Goal: Transaction & Acquisition: Purchase product/service

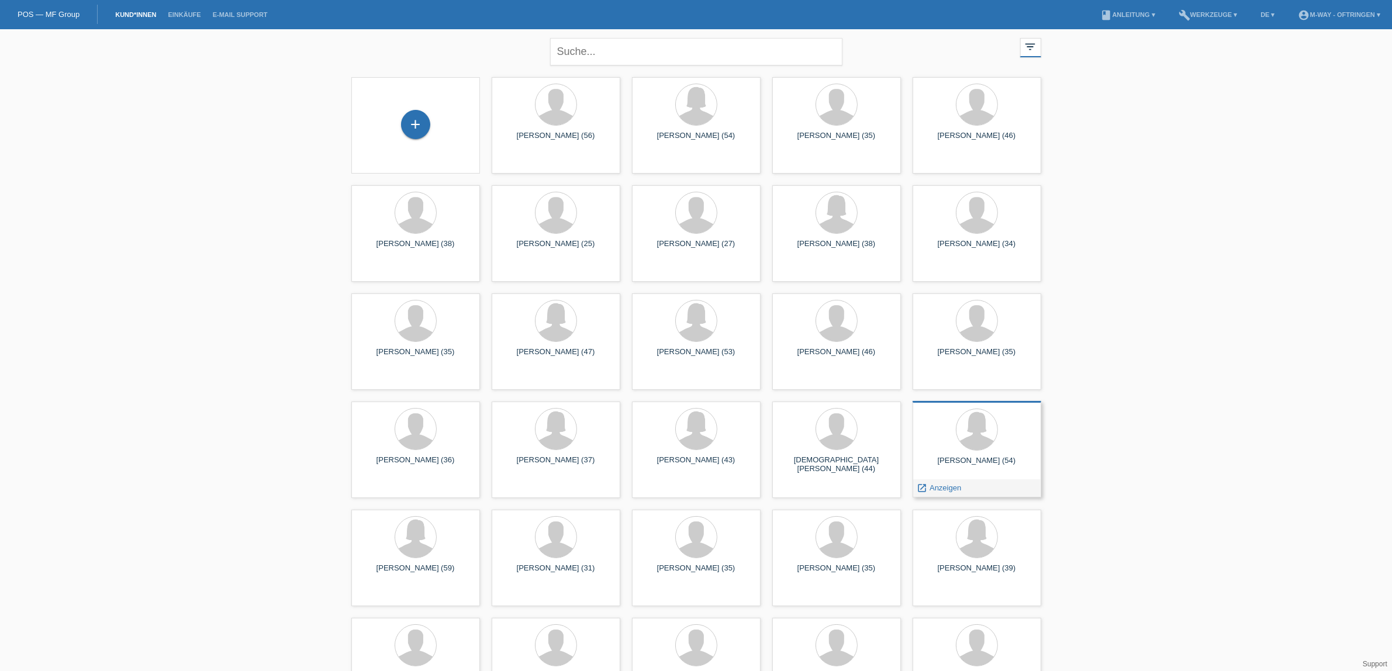
click at [983, 451] on div at bounding box center [977, 431] width 110 height 44
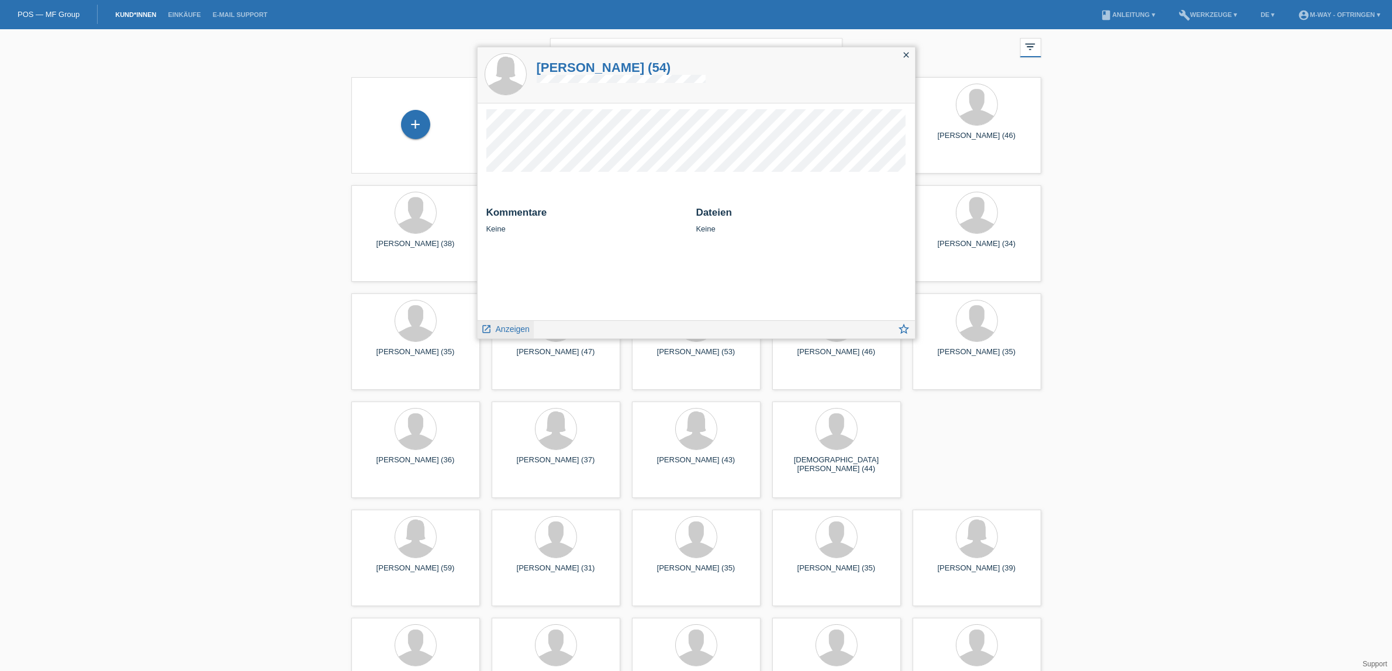
click at [527, 328] on span "Anzeigen" at bounding box center [513, 328] width 34 height 9
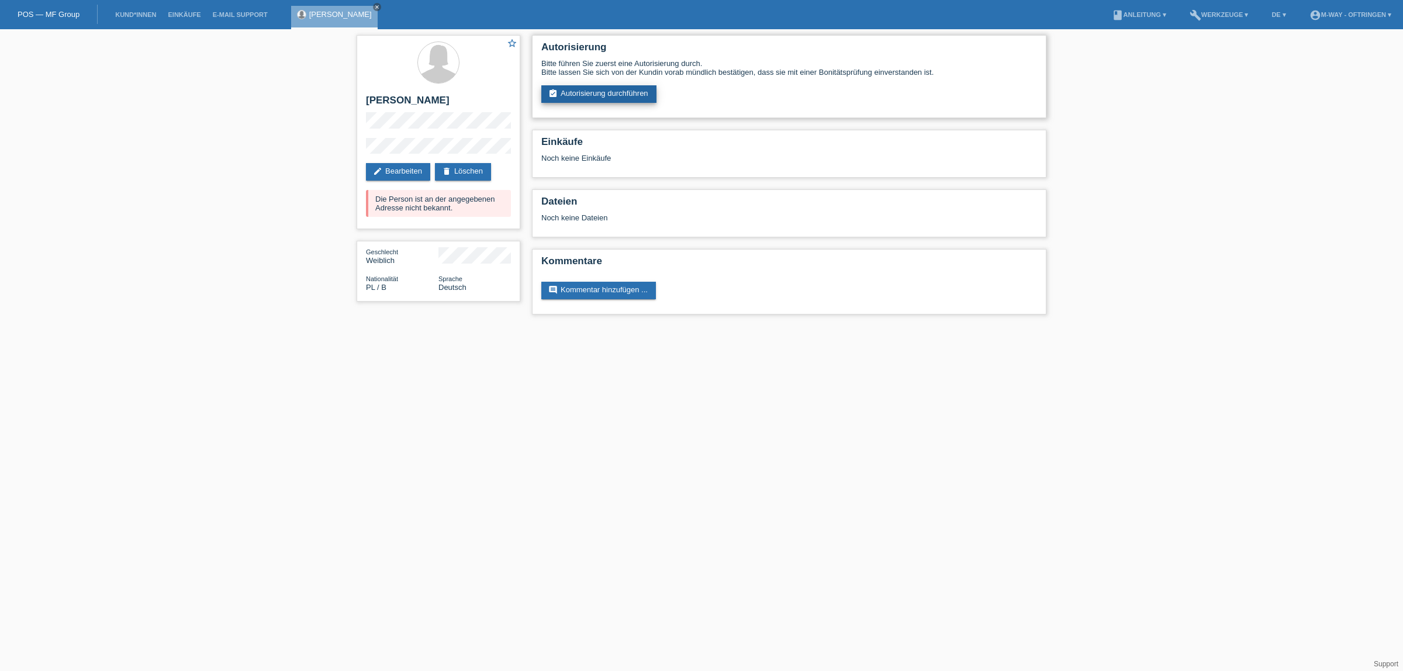
click at [612, 96] on link "assignment_turned_in Autorisierung durchführen" at bounding box center [598, 94] width 115 height 18
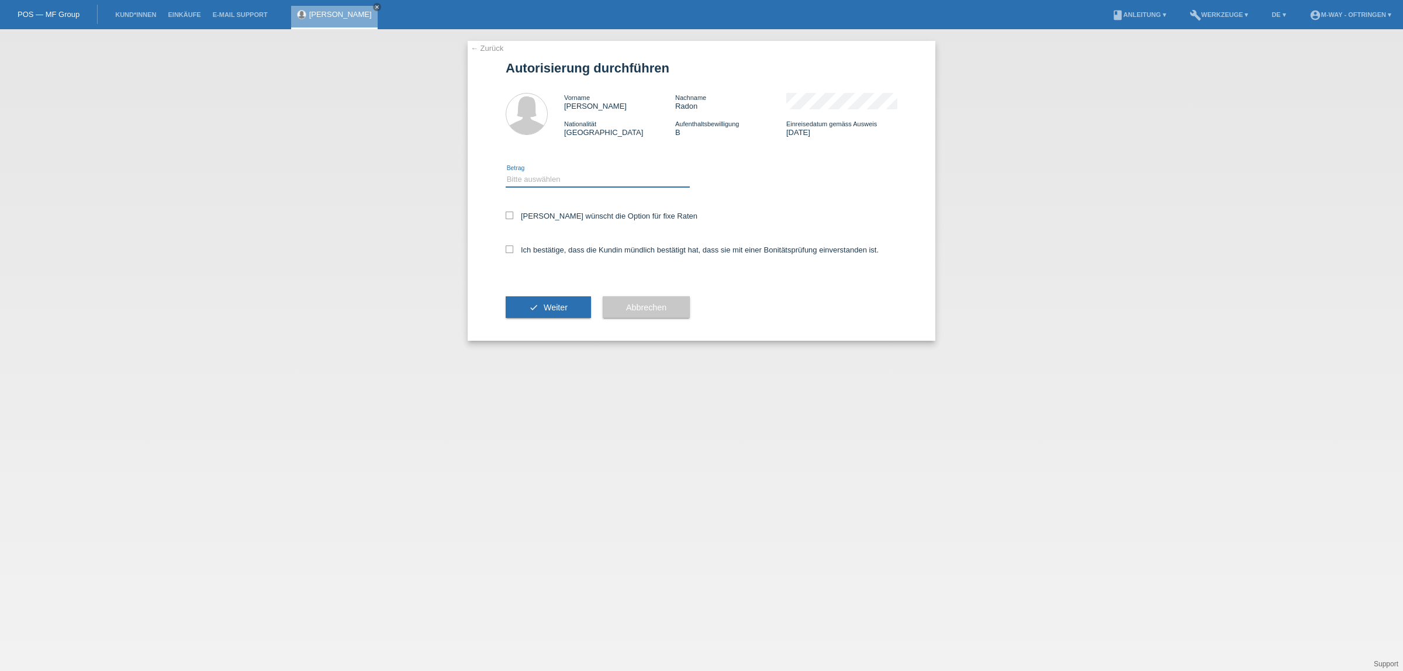
click at [577, 176] on select "Bitte auswählen CHF 1.00 - CHF 499.00 CHF 500.00 - CHF 1'999.00 CHF 2'000.00 - …" at bounding box center [598, 179] width 184 height 14
select select "3"
click at [506, 172] on select "Bitte auswählen CHF 1.00 - CHF 499.00 CHF 500.00 - CHF 1'999.00 CHF 2'000.00 - …" at bounding box center [598, 179] width 184 height 14
click at [548, 217] on label "Kundin wünscht die Option für fixe Raten" at bounding box center [602, 216] width 192 height 9
click at [513, 217] on input "Kundin wünscht die Option für fixe Raten" at bounding box center [510, 216] width 8 height 8
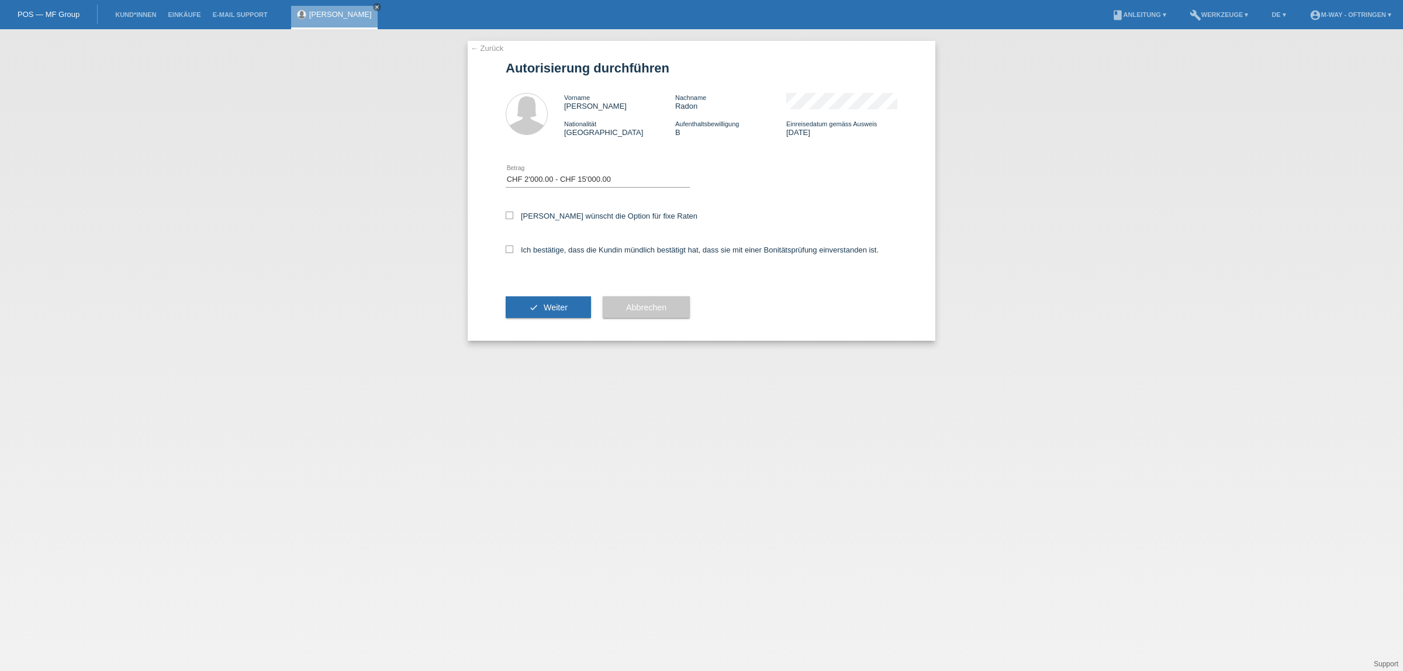
checkbox input "true"
click at [548, 250] on label "Ich bestätige, dass die Kundin mündlich bestätigt hat, dass sie mit einer Bonit…" at bounding box center [692, 249] width 373 height 9
click at [513, 250] on input "Ich bestätige, dass die Kundin mündlich bestätigt hat, dass sie mit einer Bonit…" at bounding box center [510, 249] width 8 height 8
checkbox input "true"
click at [562, 299] on button "check Weiter" at bounding box center [548, 307] width 85 height 22
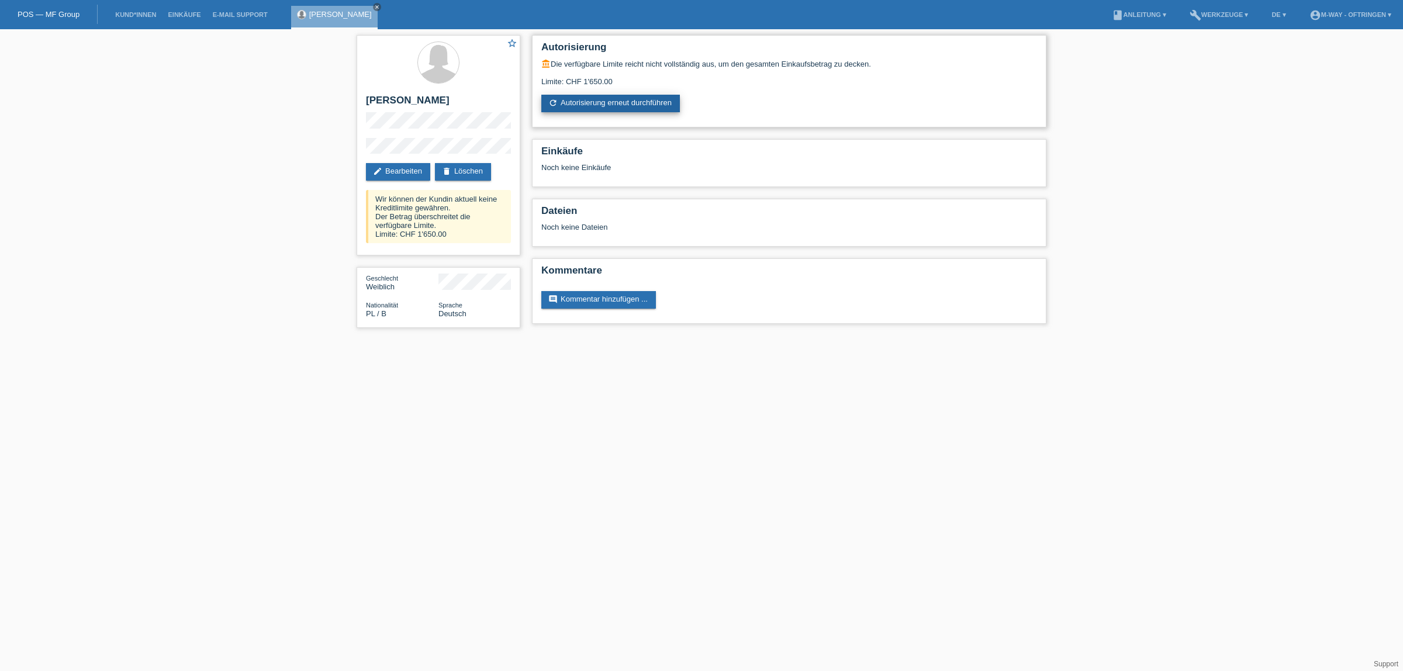
click at [637, 99] on link "refresh Autorisierung erneut durchführen" at bounding box center [610, 104] width 139 height 18
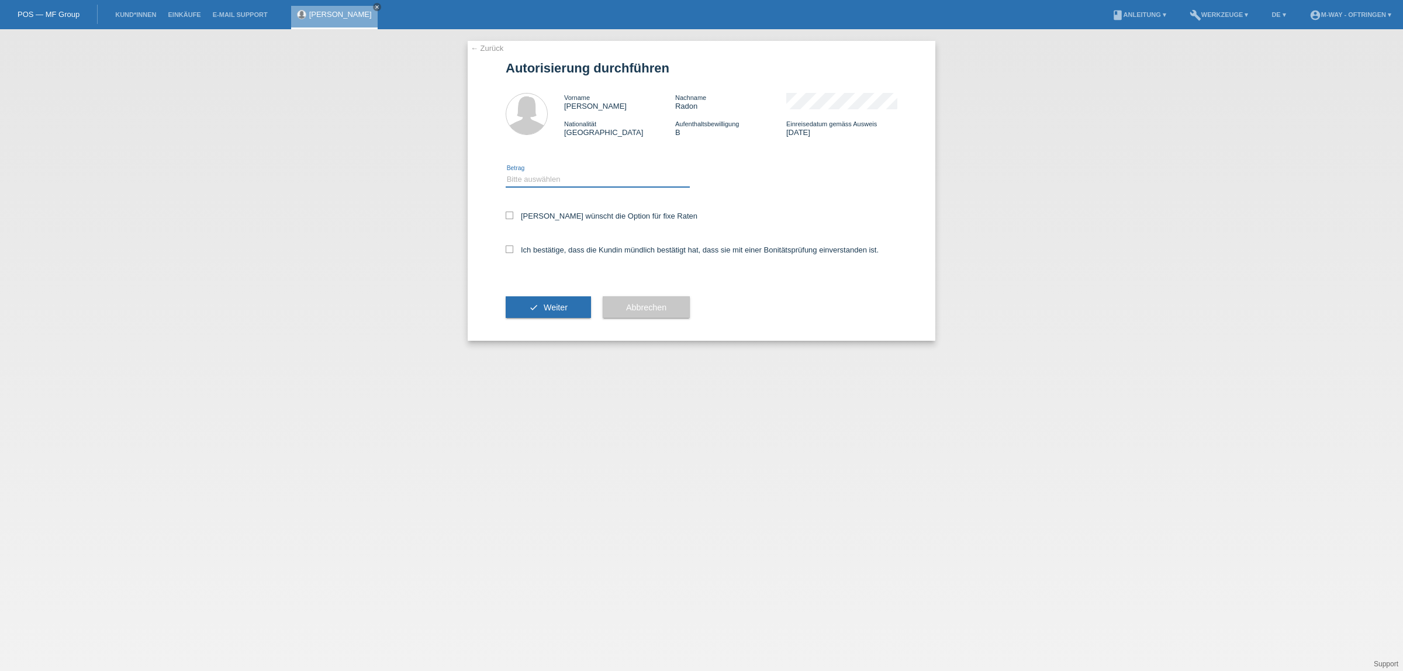
click at [572, 182] on select "Bitte auswählen CHF 1.00 - CHF 499.00 CHF 500.00 - CHF 1'999.00 CHF 2'000.00 - …" at bounding box center [598, 179] width 184 height 14
select select "3"
click at [506, 172] on select "Bitte auswählen CHF 1.00 - CHF 499.00 CHF 500.00 - CHF 1'999.00 CHF 2'000.00 - …" at bounding box center [598, 179] width 184 height 14
click at [561, 212] on label "[PERSON_NAME] wünscht die Option für fixe Raten" at bounding box center [602, 216] width 192 height 9
click at [513, 212] on input "[PERSON_NAME] wünscht die Option für fixe Raten" at bounding box center [510, 216] width 8 height 8
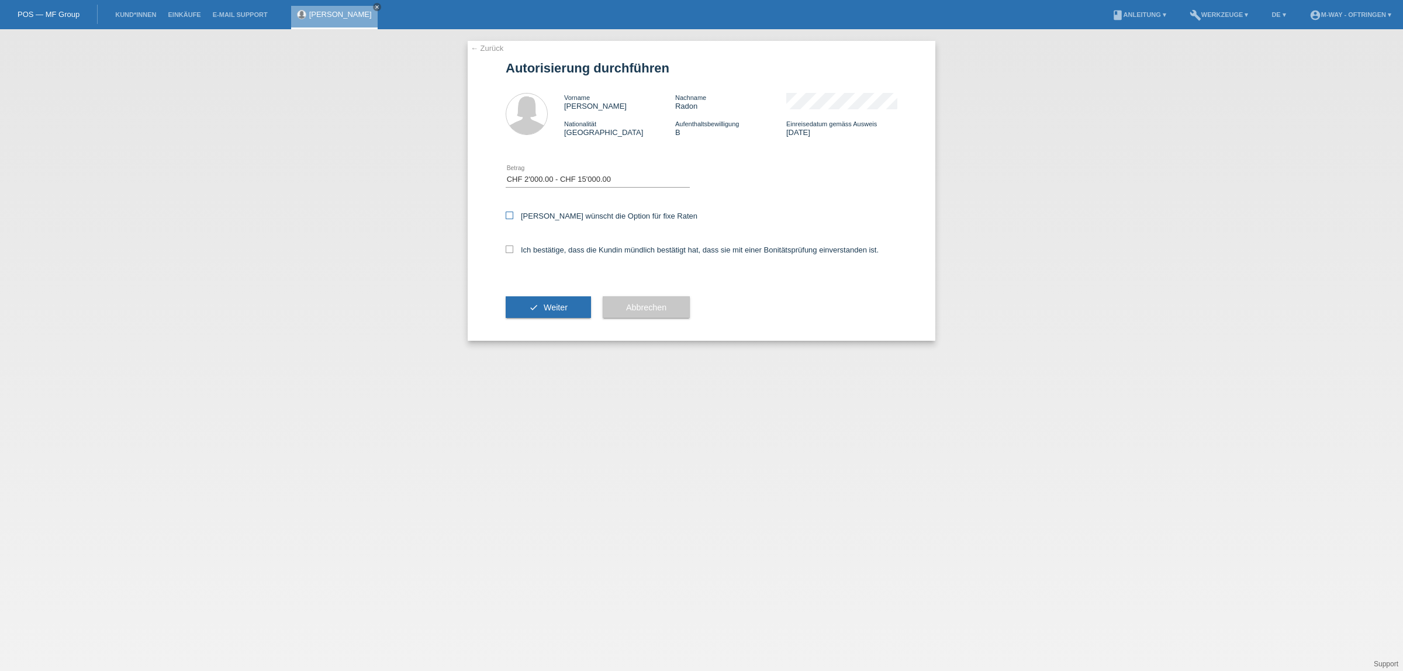
checkbox input "true"
click at [551, 248] on label "Ich bestätige, dass die Kundin mündlich bestätigt hat, dass sie mit einer Bonit…" at bounding box center [692, 249] width 373 height 9
click at [513, 248] on input "Ich bestätige, dass die Kundin mündlich bestätigt hat, dass sie mit einer Bonit…" at bounding box center [510, 249] width 8 height 8
checkbox input "true"
click at [572, 305] on button "check Weiter" at bounding box center [548, 307] width 85 height 22
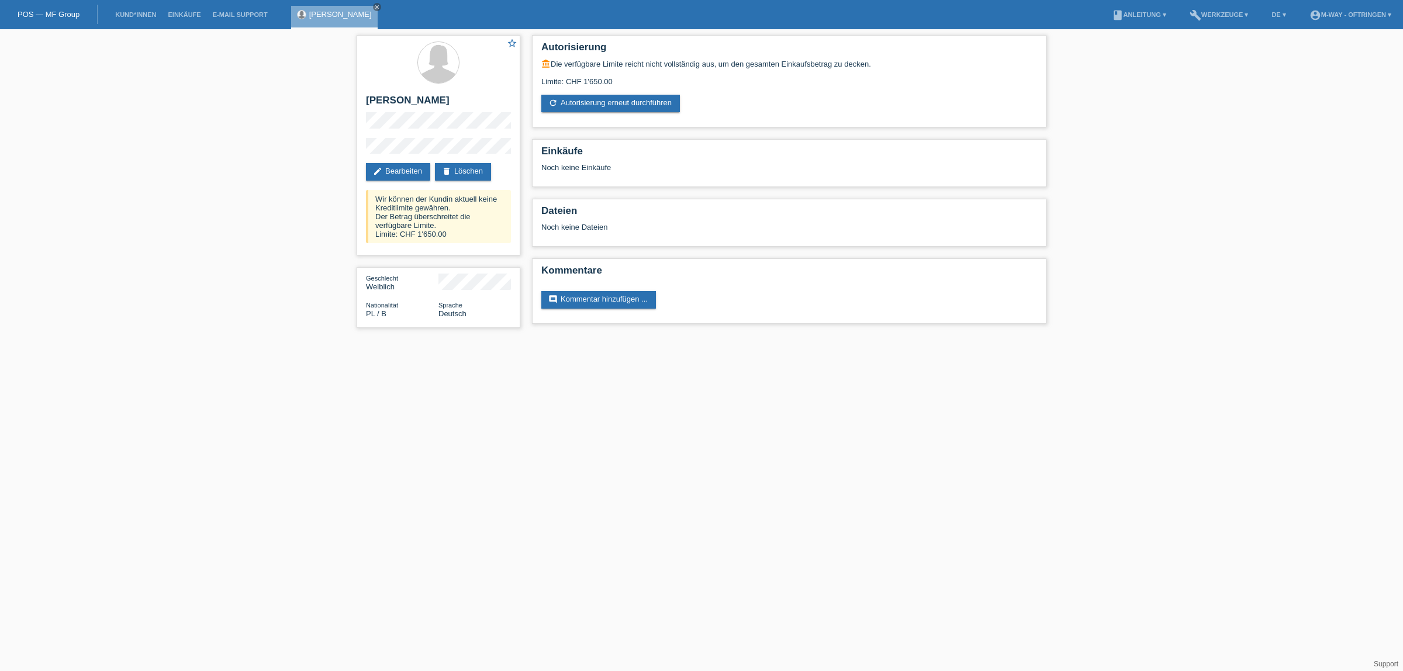
drag, startPoint x: 171, startPoint y: 95, endPoint x: 273, endPoint y: 78, distance: 103.8
click at [273, 78] on div "star_border [PERSON_NAME] edit Bearbeiten delete Löschen Wir können der Kundin …" at bounding box center [701, 184] width 1403 height 310
click at [629, 96] on link "refresh Autorisierung erneut durchführen" at bounding box center [610, 104] width 139 height 18
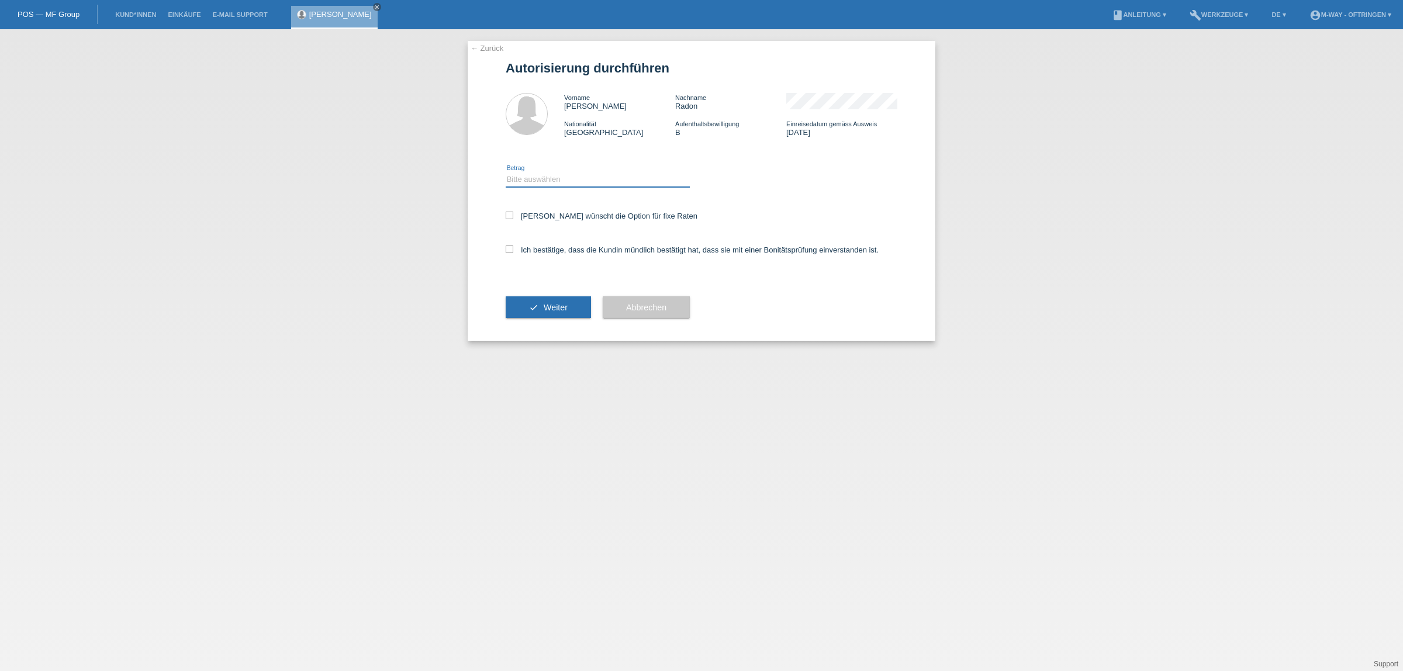
click at [583, 179] on select "Bitte auswählen CHF 1.00 - CHF 499.00 CHF 500.00 - CHF 1'999.00 CHF 2'000.00 - …" at bounding box center [598, 179] width 184 height 14
select select "2"
click at [506, 172] on select "Bitte auswählen CHF 1.00 - CHF 499.00 CHF 500.00 - CHF 1'999.00 CHF 2'000.00 - …" at bounding box center [598, 179] width 184 height 14
click at [544, 210] on div "Kundin wünscht die Option für fixe Raten" at bounding box center [702, 217] width 392 height 34
click at [541, 217] on label "Kundin wünscht die Option für fixe Raten" at bounding box center [602, 216] width 192 height 9
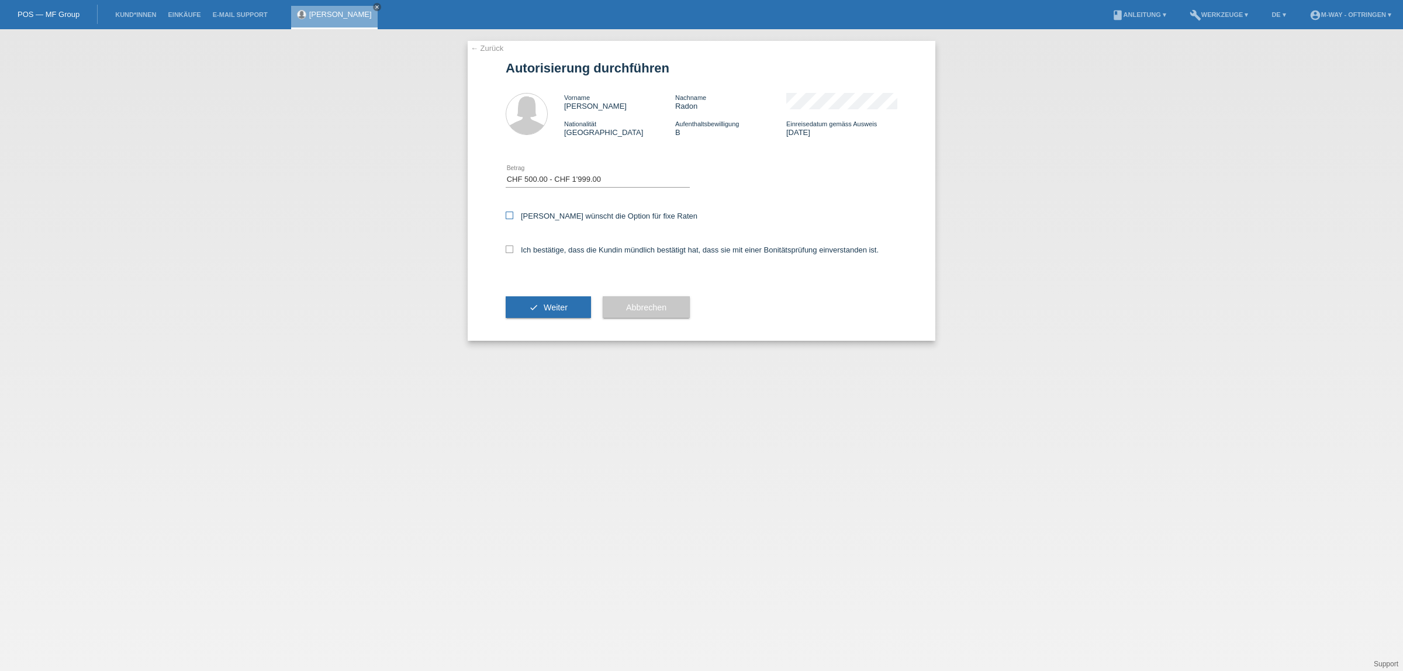
click at [513, 217] on input "Kundin wünscht die Option für fixe Raten" at bounding box center [510, 216] width 8 height 8
checkbox input "true"
click at [541, 247] on label "Ich bestätige, dass die Kundin mündlich bestätigt hat, dass sie mit einer Bonit…" at bounding box center [692, 249] width 373 height 9
click at [513, 247] on input "Ich bestätige, dass die Kundin mündlich bestätigt hat, dass sie mit einer Bonit…" at bounding box center [510, 249] width 8 height 8
checkbox input "true"
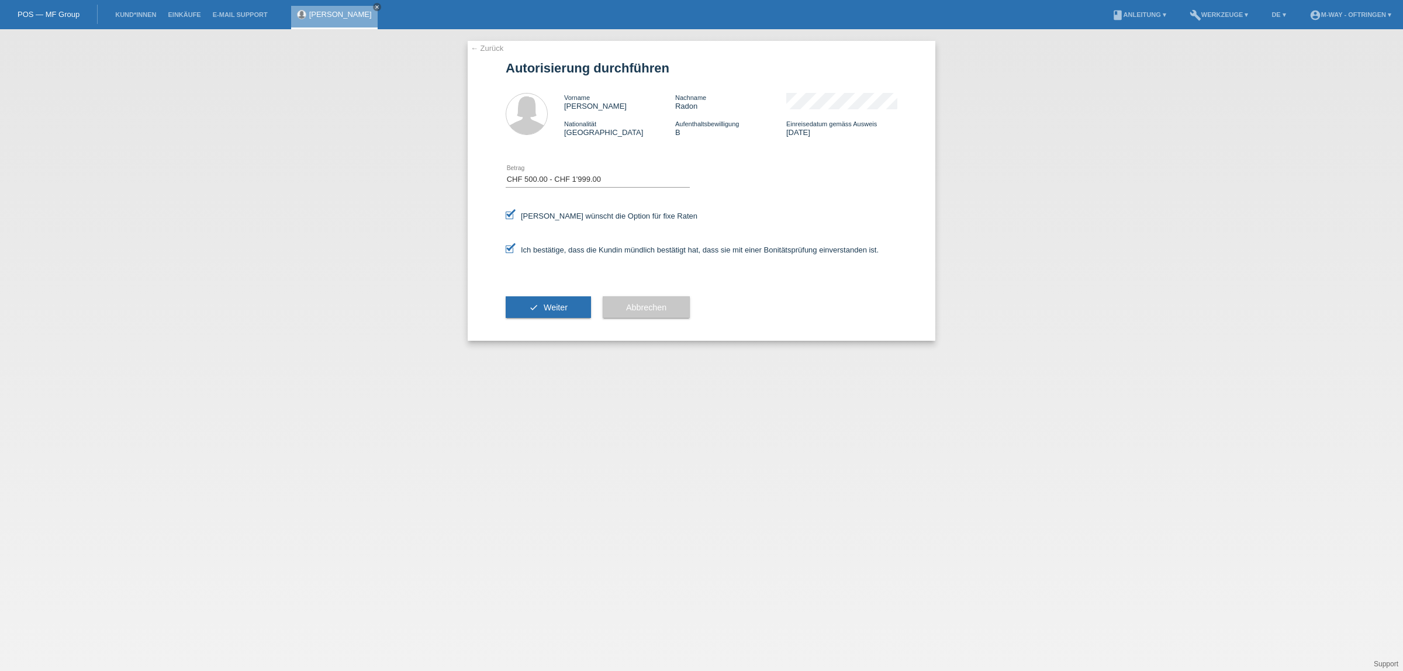
click at [551, 304] on span "Weiter" at bounding box center [556, 307] width 24 height 9
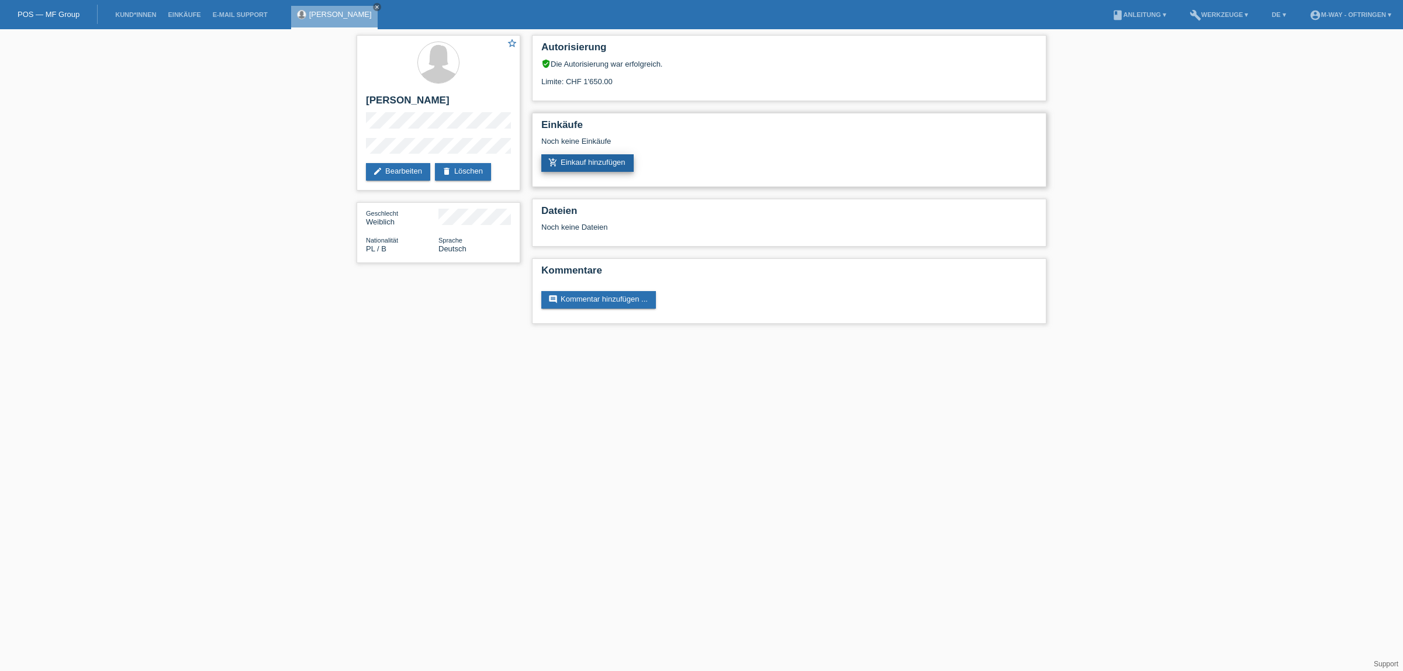
click at [577, 156] on link "add_shopping_cart Einkauf hinzufügen" at bounding box center [587, 163] width 92 height 18
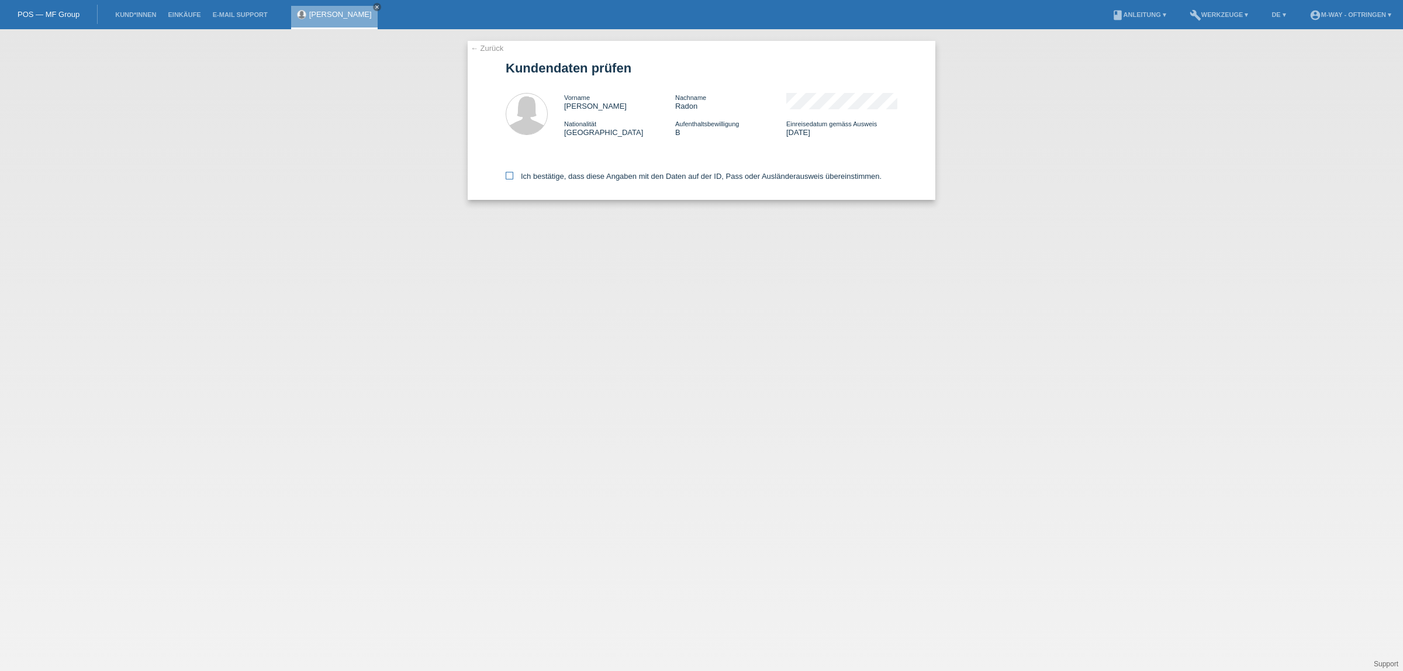
click at [570, 172] on label "Ich bestätige, dass diese Angaben mit den Daten auf der ID, Pass oder Ausländer…" at bounding box center [694, 176] width 376 height 9
click at [513, 172] on input "Ich bestätige, dass diese Angaben mit den Daten auf der ID, Pass oder Ausländer…" at bounding box center [510, 176] width 8 height 8
checkbox input "true"
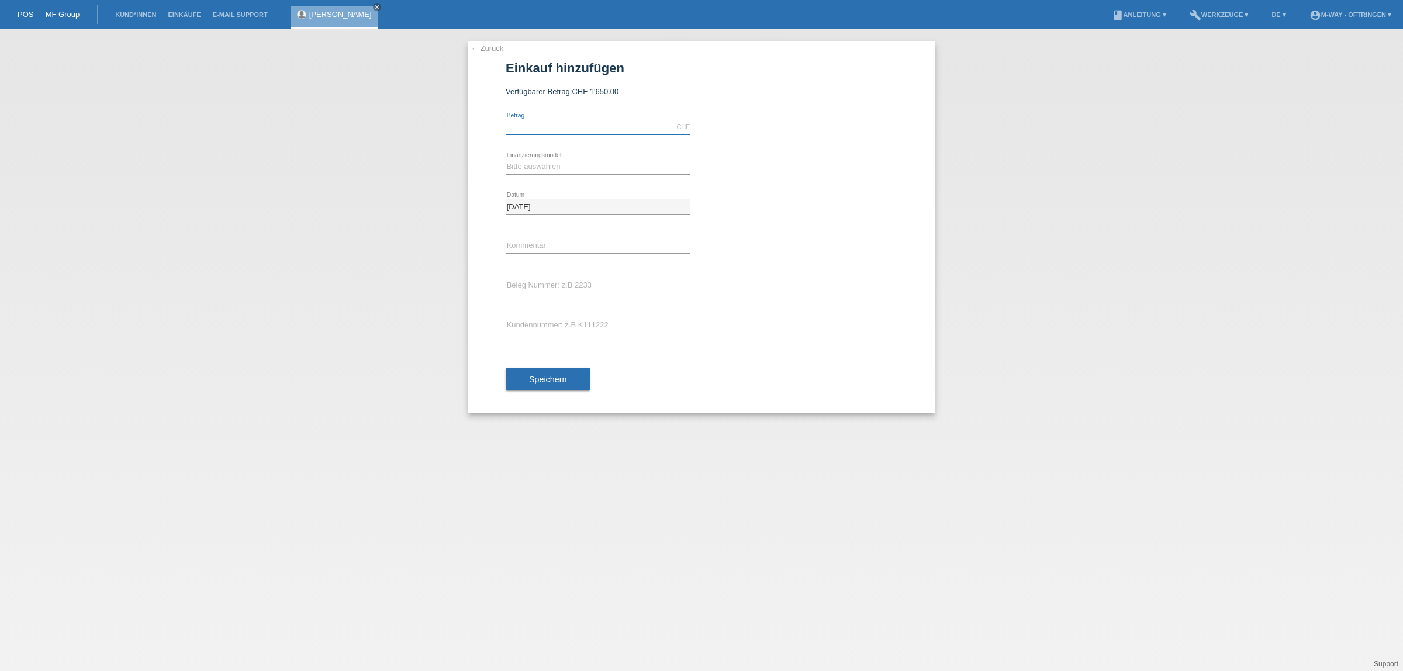
click at [656, 127] on input "text" at bounding box center [598, 127] width 184 height 15
type input "1650.00"
click at [622, 165] on select "Bitte auswählen Fixe Raten Kauf auf Rechnung mit Teilzahlungsoption" at bounding box center [598, 167] width 184 height 14
select select "77"
click at [506, 160] on select "Bitte auswählen Fixe Raten Kauf auf Rechnung mit Teilzahlungsoption" at bounding box center [598, 167] width 184 height 14
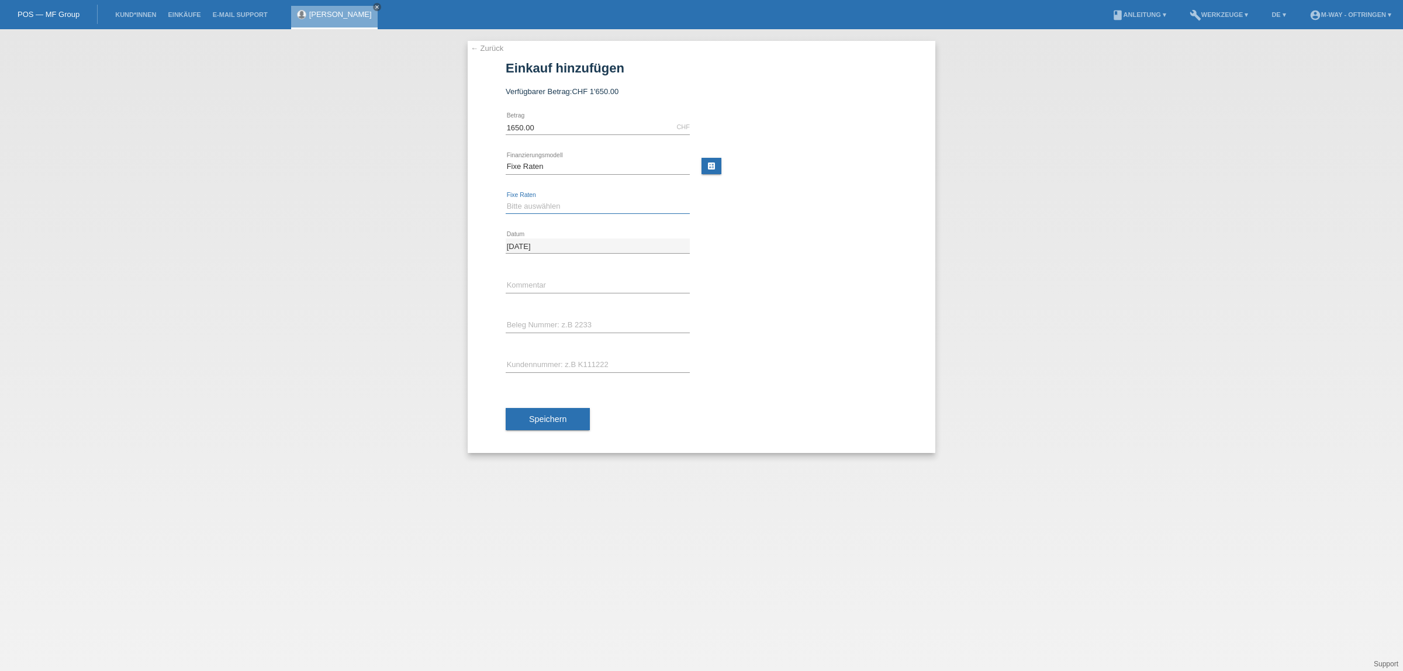
click at [598, 206] on select "Bitte auswählen 4 Raten 5 Raten 6 Raten 7 Raten 8 Raten 9 Raten 10 Raten 11 Rat…" at bounding box center [598, 206] width 184 height 14
select select "172"
click at [506, 199] on select "Bitte auswählen 4 Raten 5 Raten 6 Raten 7 Raten 8 Raten 9 Raten 10 Raten 11 Rat…" at bounding box center [598, 206] width 184 height 14
click at [570, 361] on input "text" at bounding box center [598, 365] width 184 height 15
type input "K194230"
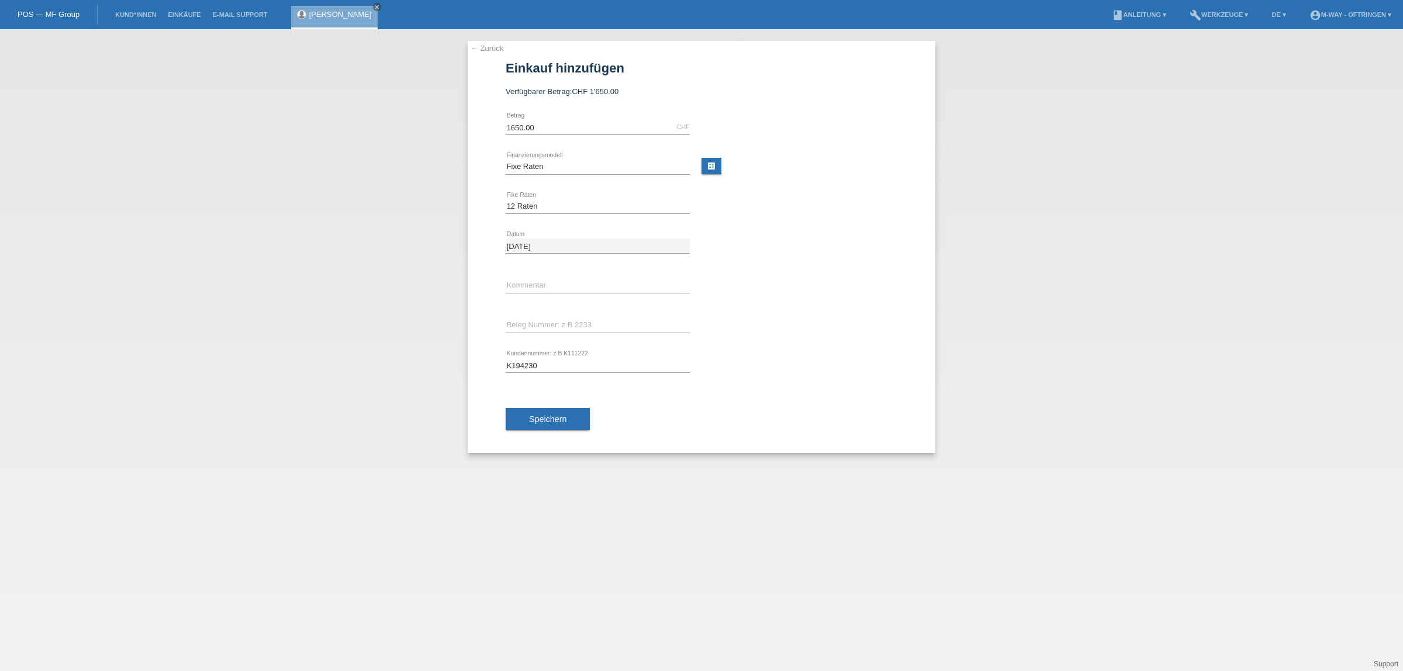
click at [561, 420] on span "Speichern" at bounding box center [547, 418] width 37 height 9
click at [603, 321] on input "text" at bounding box center [598, 325] width 184 height 15
click at [589, 325] on input "text" at bounding box center [598, 325] width 184 height 15
click at [565, 285] on input "text" at bounding box center [598, 285] width 184 height 15
click at [551, 323] on input "text" at bounding box center [598, 325] width 184 height 15
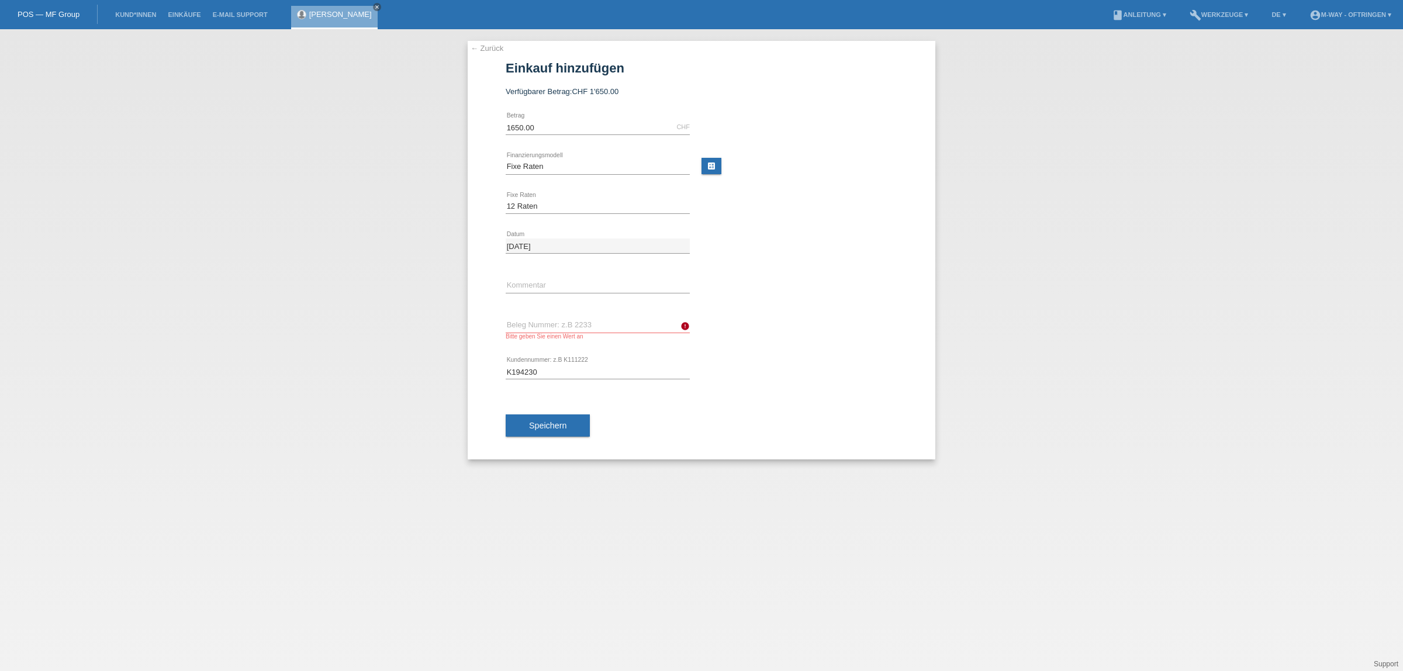
click at [686, 325] on icon "error" at bounding box center [684, 325] width 9 height 9
click at [479, 47] on link "← Zurück" at bounding box center [487, 48] width 33 height 9
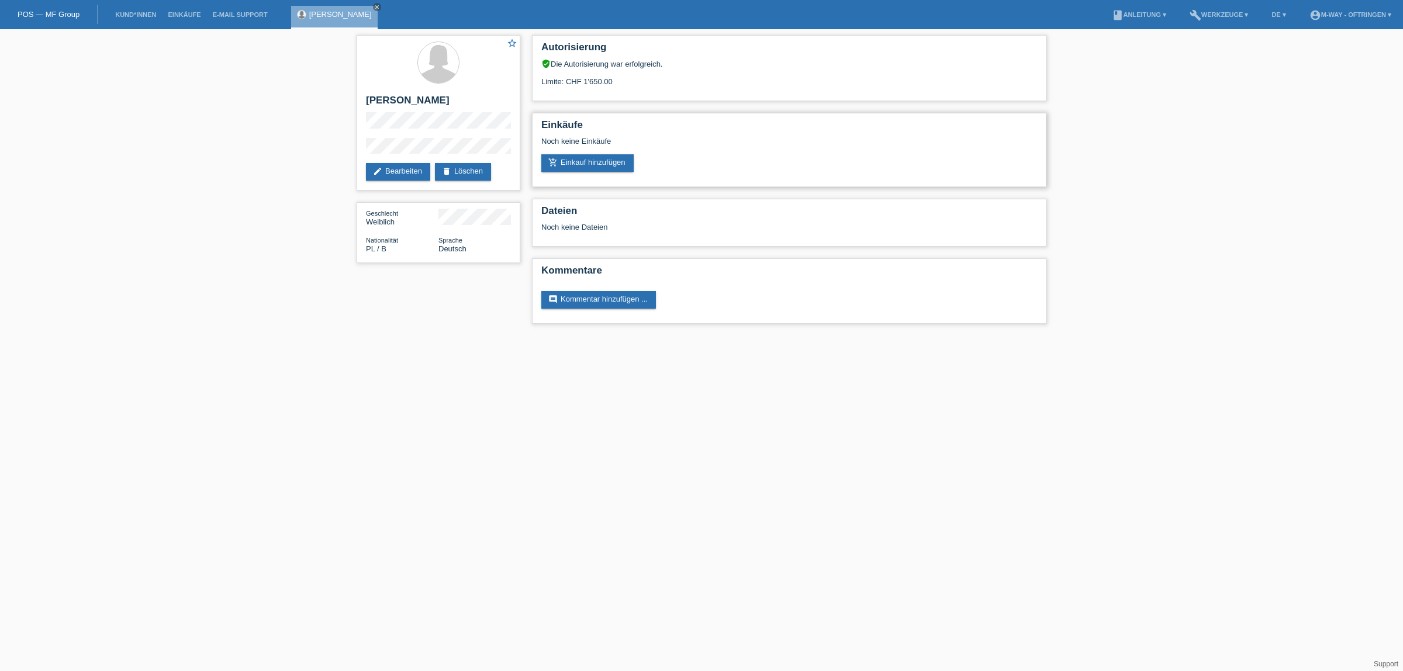
click at [594, 146] on div "Noch keine Einkäufe" at bounding box center [789, 146] width 496 height 18
click at [594, 154] on link "add_shopping_cart Einkauf hinzufügen" at bounding box center [587, 163] width 92 height 18
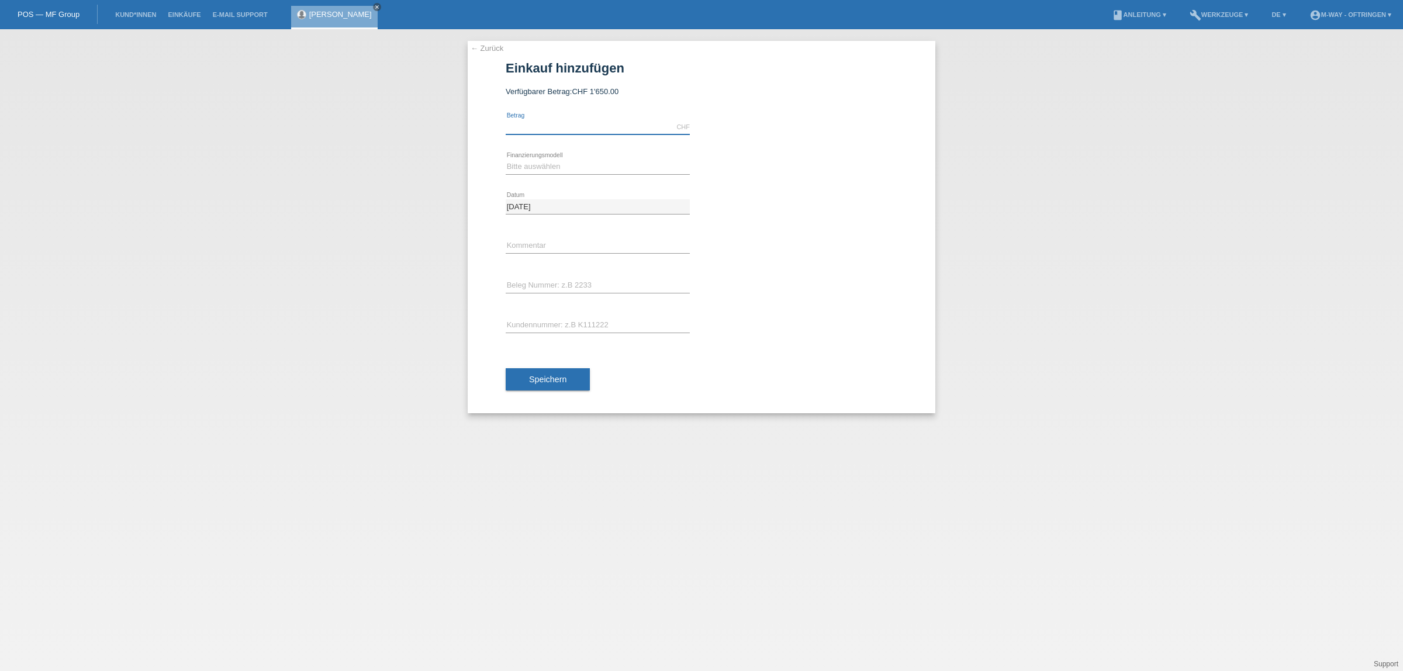
click at [606, 129] on input "text" at bounding box center [598, 127] width 184 height 15
type input "1650.00"
click at [592, 162] on select "Bitte auswählen Fixe Raten Kauf auf Rechnung mit Teilzahlungsoption" at bounding box center [598, 167] width 184 height 14
select select "77"
click at [506, 160] on select "Bitte auswählen Fixe Raten Kauf auf Rechnung mit Teilzahlungsoption" at bounding box center [598, 167] width 184 height 14
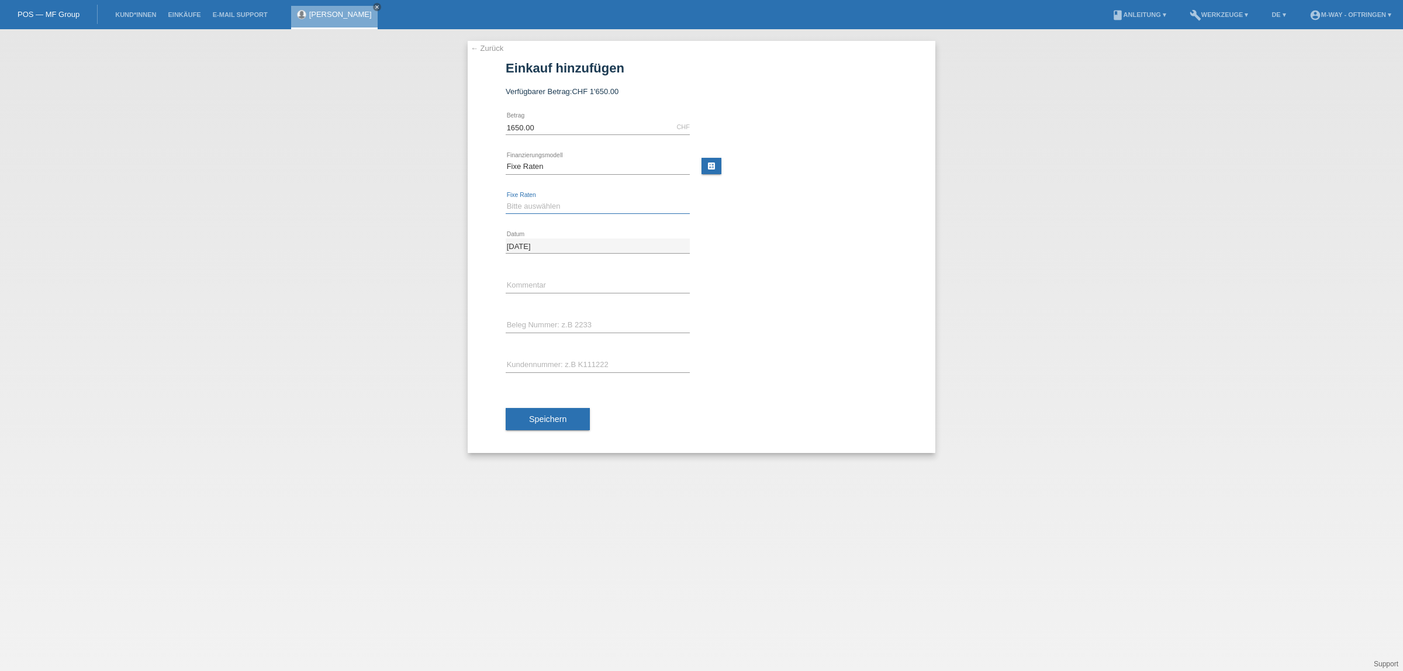
click at [561, 208] on select "Bitte auswählen 4 Raten 5 Raten 6 Raten 7 Raten 8 Raten 9 Raten 10 Raten 11 Rat…" at bounding box center [598, 206] width 184 height 14
select select "172"
click at [506, 199] on select "Bitte auswählen 4 Raten 5 Raten 6 Raten 7 Raten 8 Raten 9 Raten 10 Raten 11 Rat…" at bounding box center [598, 206] width 184 height 14
click at [584, 321] on input "text" at bounding box center [598, 325] width 184 height 15
click at [559, 361] on input "text" at bounding box center [598, 365] width 184 height 15
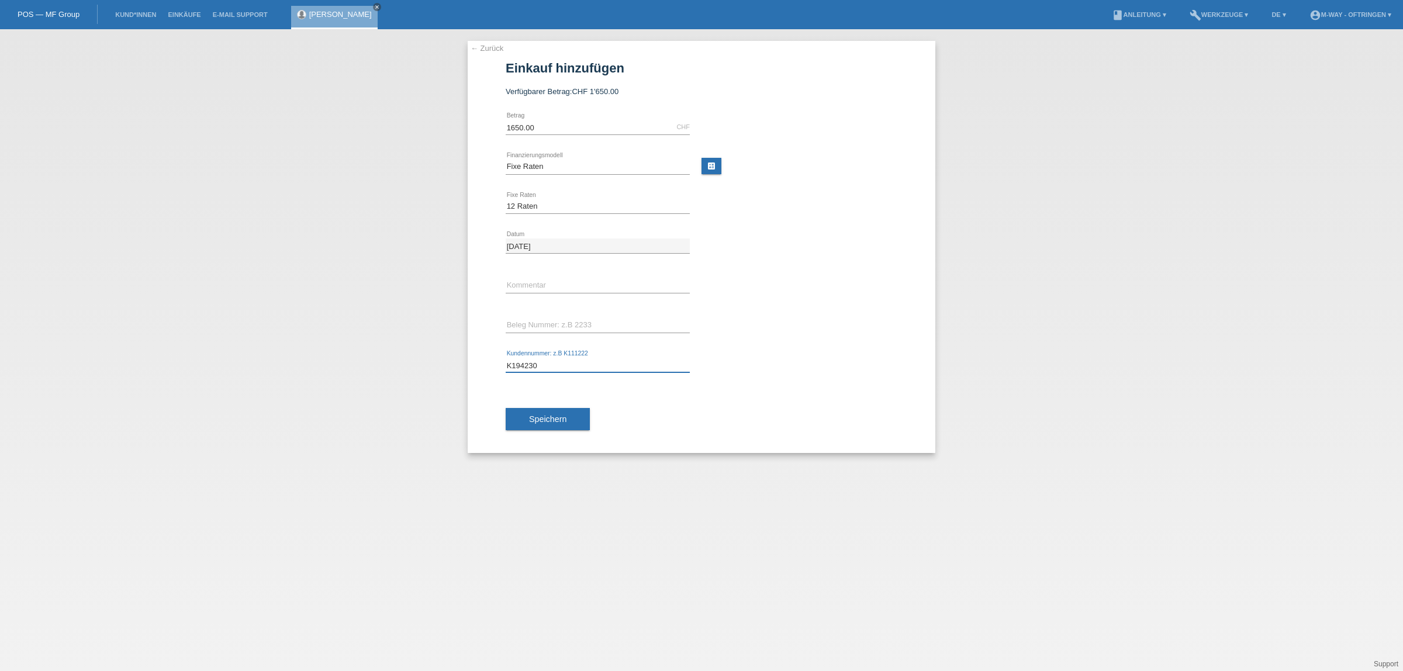
type input "K194230"
click at [560, 428] on button "Speichern" at bounding box center [548, 419] width 84 height 22
click at [680, 322] on icon "error" at bounding box center [684, 325] width 9 height 9
click at [599, 326] on input "text" at bounding box center [598, 325] width 184 height 15
click at [599, 325] on input "text" at bounding box center [598, 325] width 184 height 15
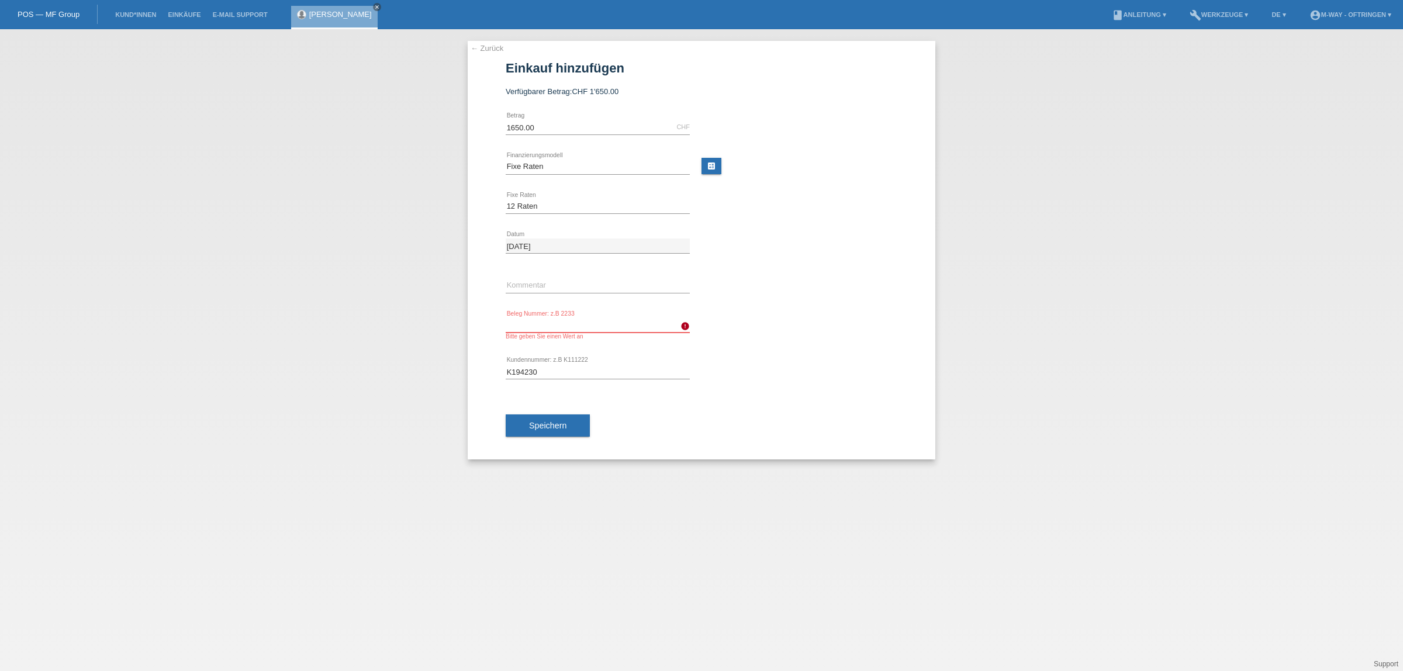
click at [582, 307] on div "error Beleg Nummer: z.B 2233 Bitte geben Sie einen Wert an" at bounding box center [598, 329] width 184 height 46
click at [690, 324] on div "error Beleg Nummer: z.B 2233 Bitte geben Sie einen Wert an" at bounding box center [702, 329] width 392 height 46
click at [688, 324] on icon "error" at bounding box center [684, 325] width 9 height 9
click at [709, 326] on div "error Beleg Nummer: z.B 2233 Bitte geben Sie einen Wert an" at bounding box center [702, 329] width 392 height 46
drag, startPoint x: 541, startPoint y: 371, endPoint x: 501, endPoint y: 372, distance: 40.3
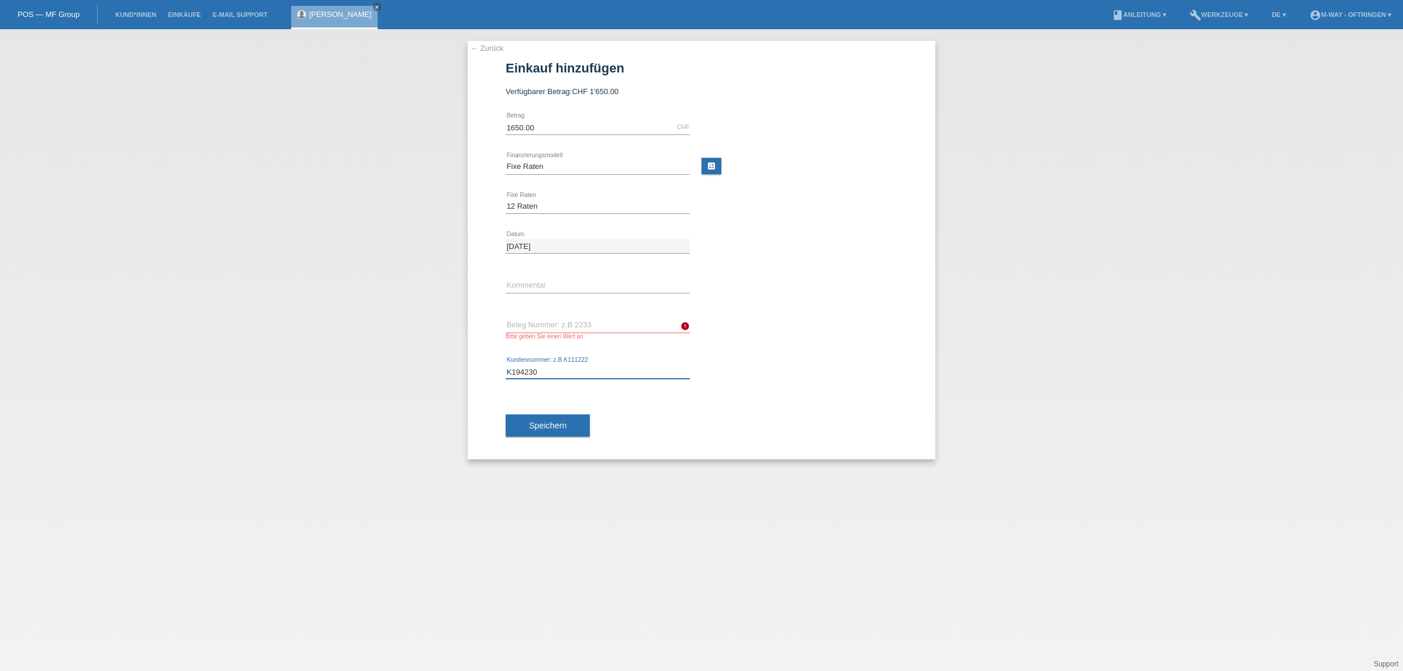
click at [501, 372] on div "← Zurück Einkauf hinzufügen Verfügbarer Betrag: CHF 1'650.00 1650.00 error" at bounding box center [702, 250] width 468 height 418
click at [621, 327] on input "text" at bounding box center [598, 325] width 184 height 15
drag, startPoint x: 568, startPoint y: 372, endPoint x: 497, endPoint y: 373, distance: 70.7
click at [497, 373] on div "← Zurück Einkauf hinzufügen Verfügbarer Betrag: CHF 1'650.00 1650.00 error" at bounding box center [702, 250] width 468 height 418
drag, startPoint x: 506, startPoint y: 369, endPoint x: 472, endPoint y: 64, distance: 307.0
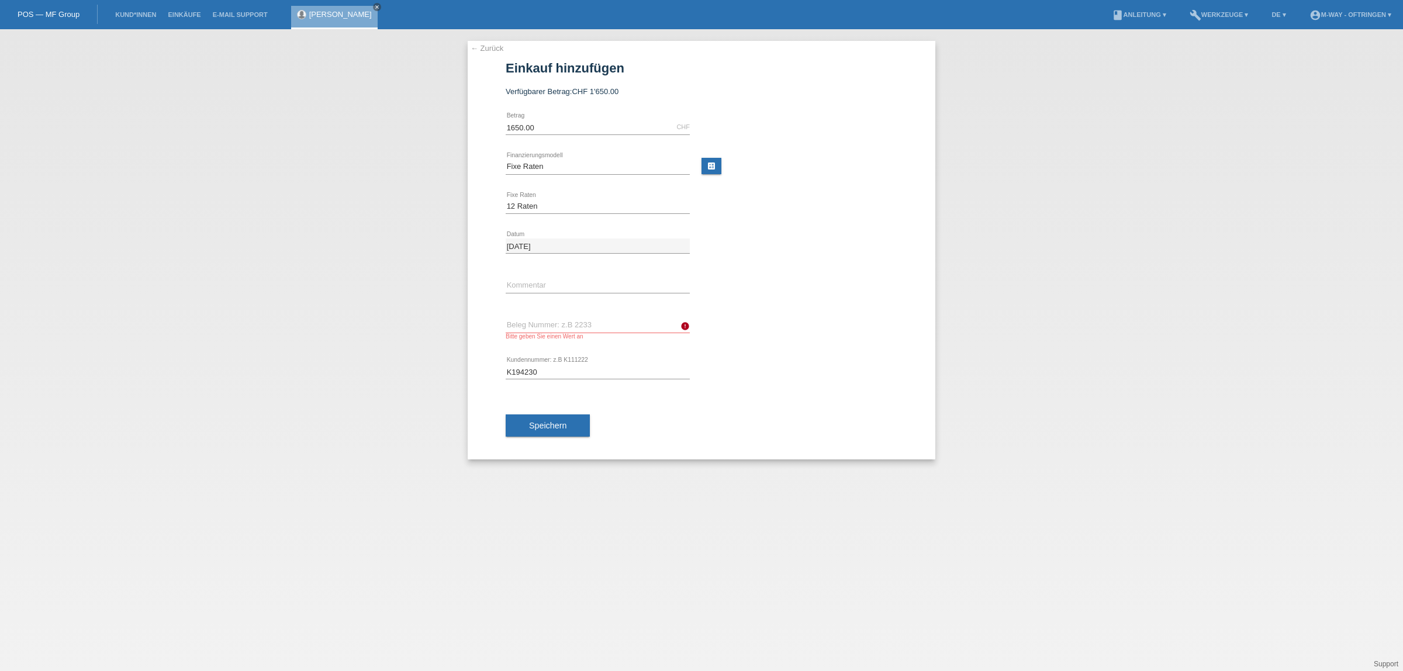
click at [472, 64] on div "← Zurück Einkauf hinzufügen Verfügbarer Betrag: CHF 1'650.00 1650.00 error" at bounding box center [702, 250] width 468 height 418
click at [483, 45] on link "← Zurück" at bounding box center [487, 48] width 33 height 9
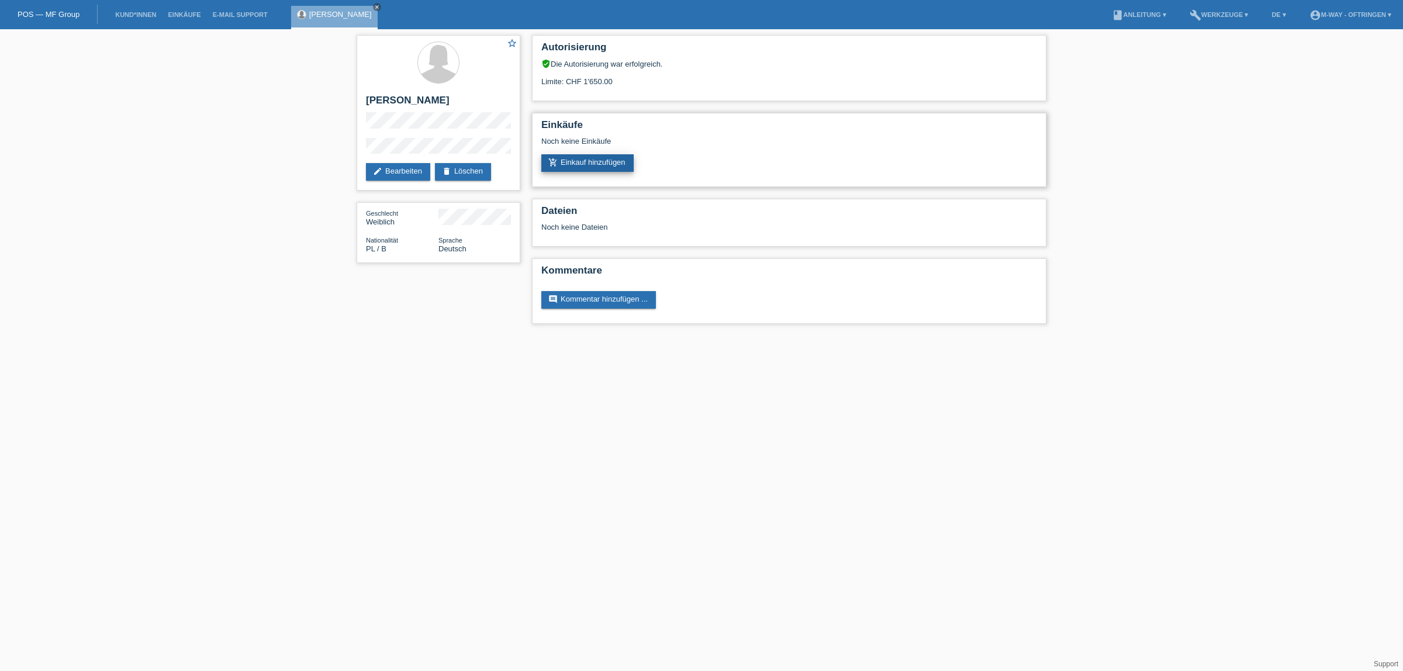
click at [597, 156] on link "add_shopping_cart Einkauf hinzufügen" at bounding box center [587, 163] width 92 height 18
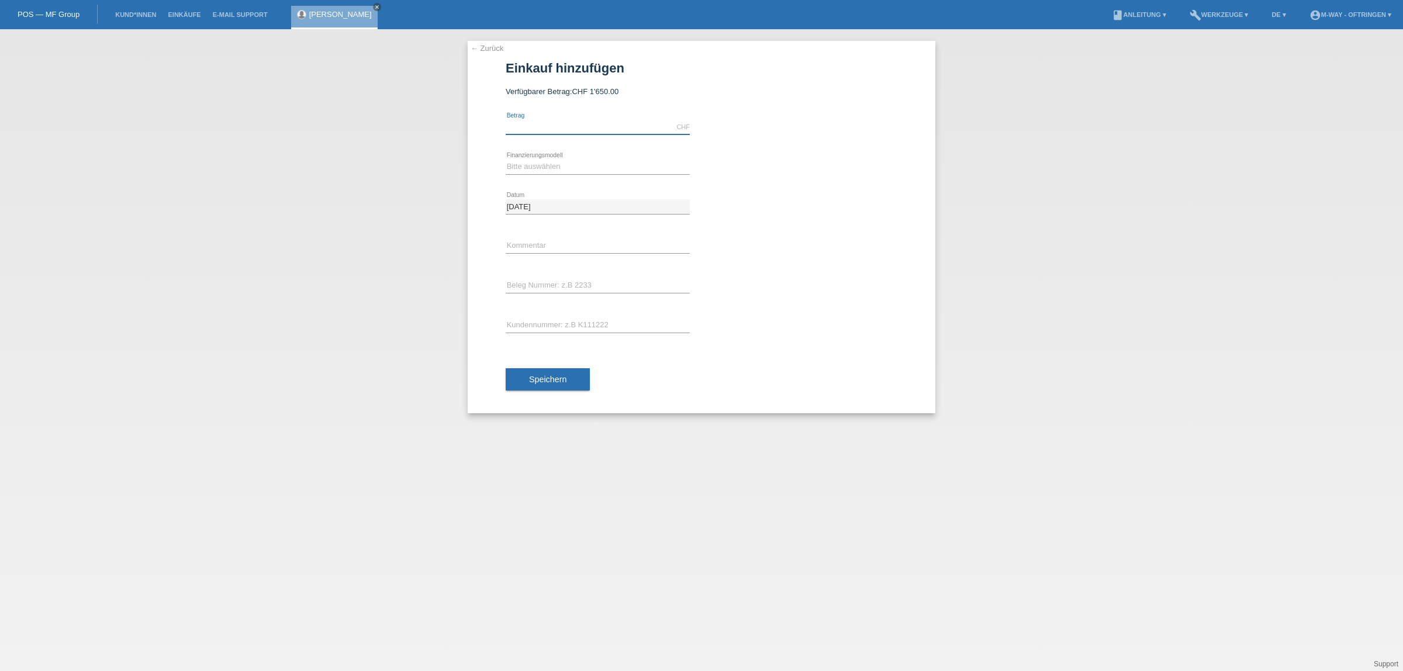
click at [597, 123] on input "text" at bounding box center [598, 127] width 184 height 15
type input "1650.00"
click at [644, 167] on select "Bitte auswählen Fixe Raten Kauf auf Rechnung mit Teilzahlungsoption" at bounding box center [598, 167] width 184 height 14
select select "77"
click at [506, 160] on select "Bitte auswählen Fixe Raten Kauf auf Rechnung mit Teilzahlungsoption" at bounding box center [598, 167] width 184 height 14
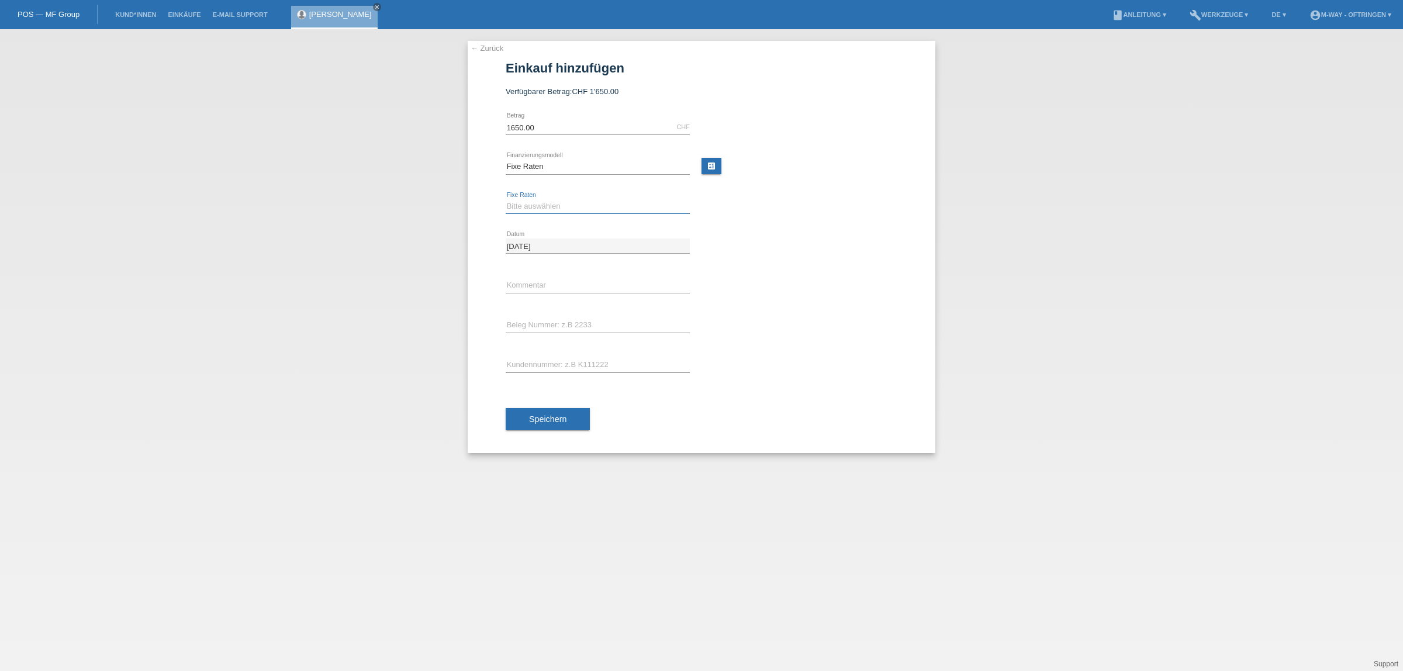
click at [588, 202] on select "Bitte auswählen 4 Raten 5 Raten 6 Raten 7 Raten 8 Raten 9 Raten 10 Raten 11 Rat…" at bounding box center [598, 206] width 184 height 14
select select "172"
click at [506, 199] on select "Bitte auswählen 4 Raten 5 Raten 6 Raten 7 Raten 8 Raten 9 Raten 10 Raten 11 Rat…" at bounding box center [598, 206] width 184 height 14
click at [569, 285] on input "text" at bounding box center [598, 285] width 184 height 15
paste input "500.22.001794"
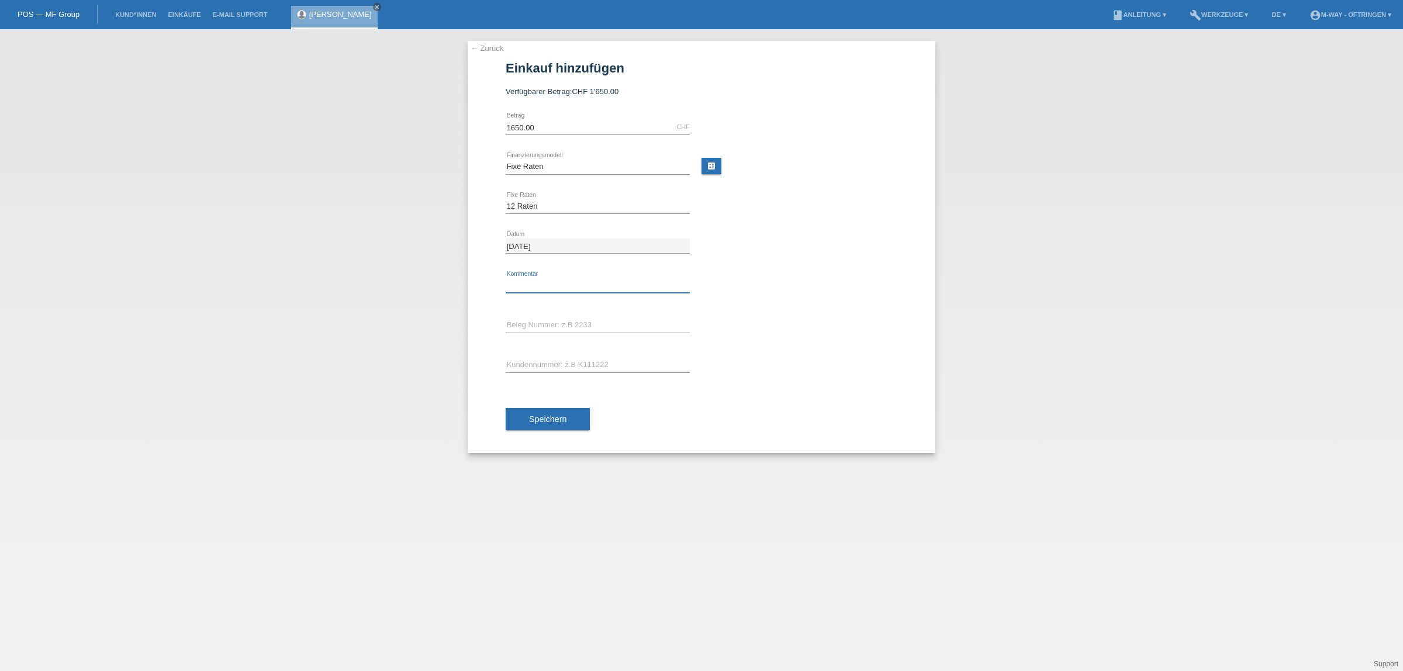
type input "500.22.001794"
drag, startPoint x: 589, startPoint y: 284, endPoint x: 478, endPoint y: 286, distance: 111.1
click at [478, 286] on div "← Zurück Einkauf hinzufügen Verfügbarer Betrag: CHF 1'650.00 1650.00 error" at bounding box center [702, 247] width 468 height 412
click at [516, 313] on div "error Beleg Nummer: z.B 2233" at bounding box center [598, 326] width 184 height 40
click at [519, 320] on input "text" at bounding box center [598, 325] width 184 height 15
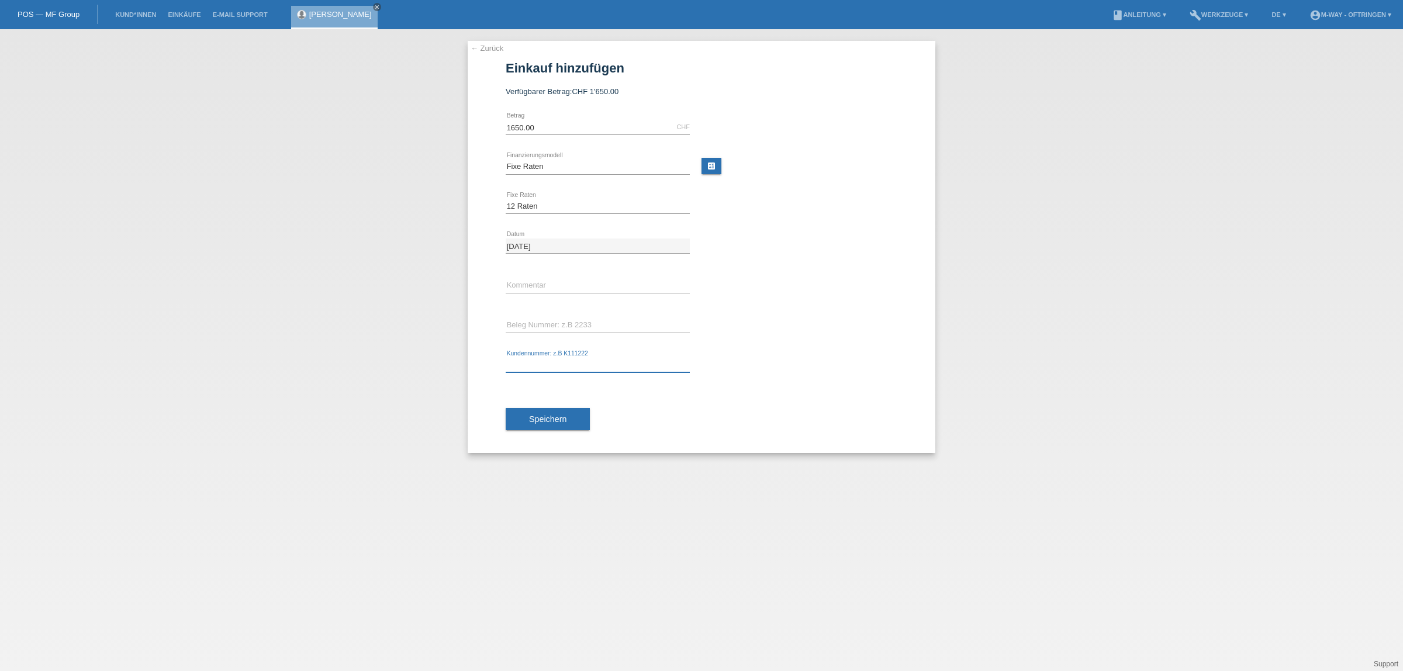
click at [586, 369] on input "text" at bounding box center [598, 365] width 184 height 15
click at [536, 320] on input "text" at bounding box center [598, 325] width 184 height 15
click at [577, 355] on div "error Kundennummer: z.B K111222" at bounding box center [598, 365] width 184 height 40
click at [567, 327] on input "text" at bounding box center [598, 325] width 184 height 15
paste input "text"
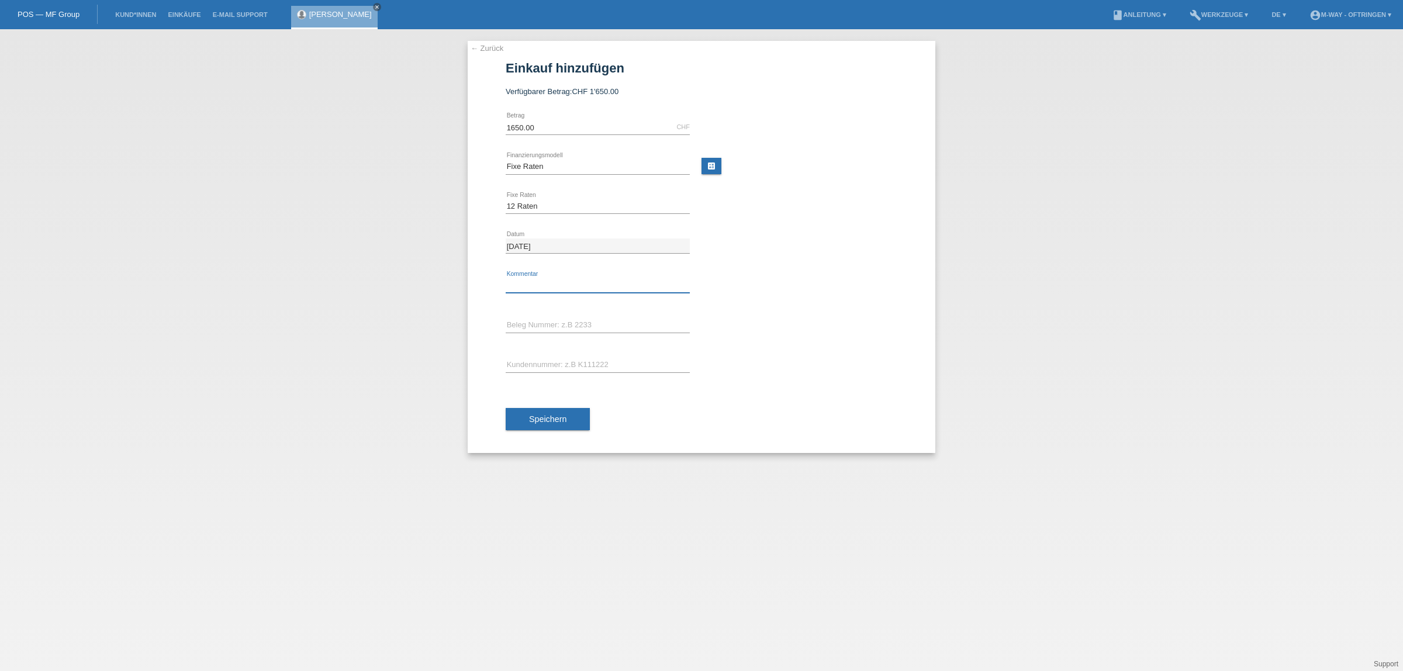
click at [530, 285] on input "text" at bounding box center [598, 285] width 184 height 15
paste input "31370"
type input "31370/19"
click at [565, 364] on input "text" at bounding box center [598, 365] width 184 height 15
type input "K194230"
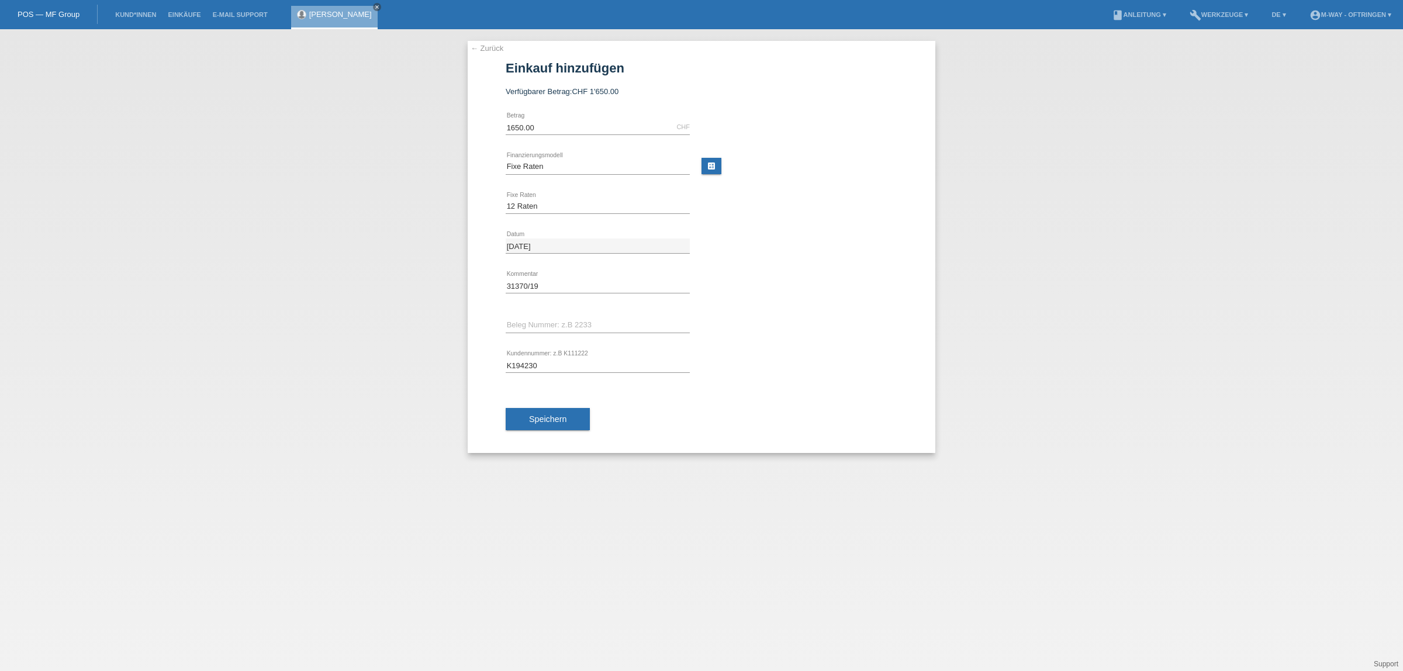
click at [567, 424] on button "Speichern" at bounding box center [548, 419] width 84 height 22
drag, startPoint x: 1270, startPoint y: 3, endPoint x: 371, endPoint y: 202, distance: 920.8
click at [371, 202] on div "← Zurück Einkauf hinzufügen Verfügbarer Betrag: CHF 1'650.00 1650.00 error Betr…" at bounding box center [701, 350] width 1403 height 642
